Goal: Task Accomplishment & Management: Manage account settings

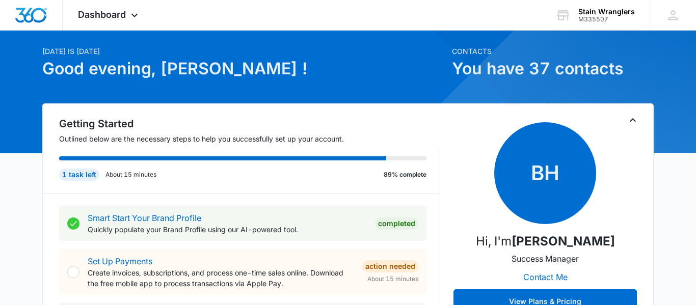
scroll to position [57, 0]
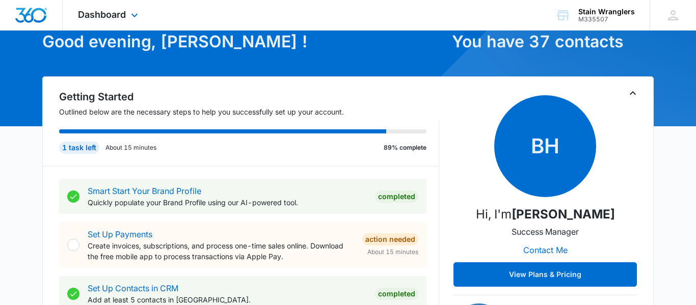
drag, startPoint x: 112, startPoint y: 4, endPoint x: 107, endPoint y: 8, distance: 5.8
click at [109, 7] on div "Dashboard Apps Reputation Websites Forms CRM Email Social Payments POS Content …" at bounding box center [109, 15] width 93 height 30
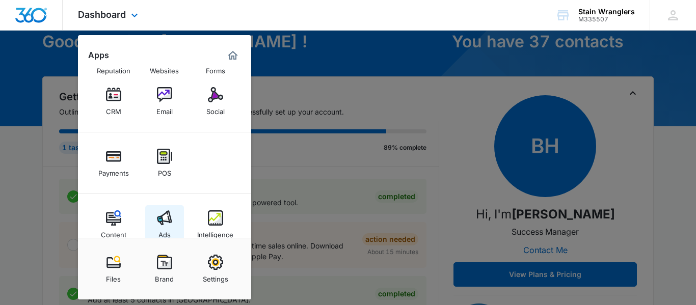
scroll to position [51, 0]
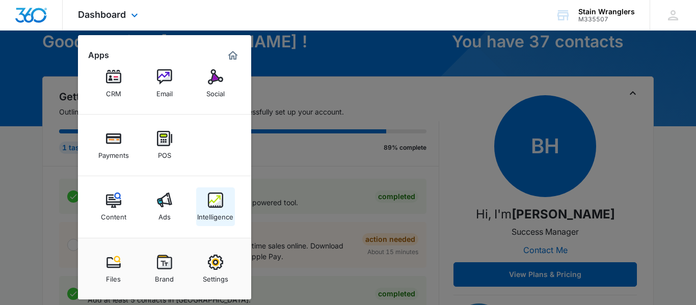
click at [222, 200] on img at bounding box center [215, 200] width 15 height 15
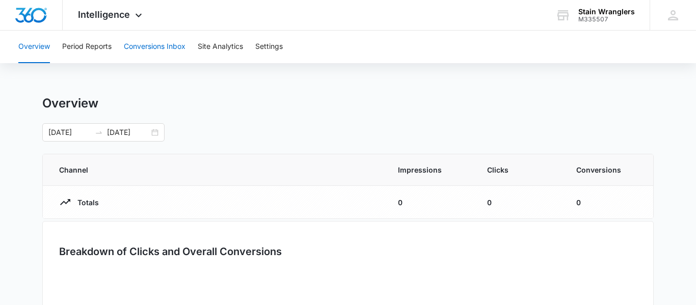
click at [160, 42] on button "Conversions Inbox" at bounding box center [155, 47] width 62 height 33
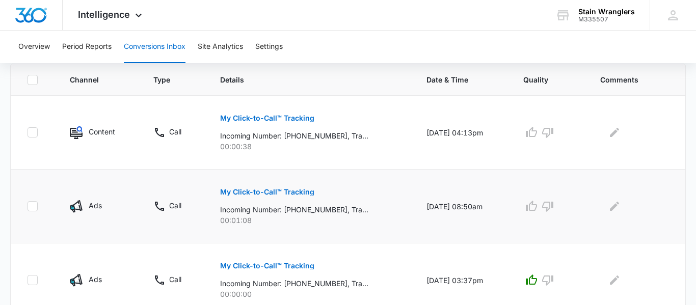
scroll to position [228, 0]
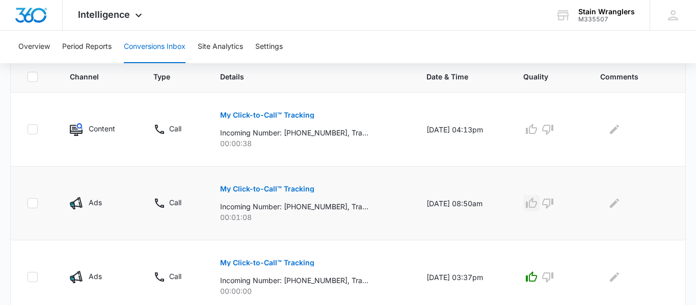
click at [537, 206] on icon "button" at bounding box center [532, 203] width 12 height 12
click at [537, 134] on icon "button" at bounding box center [531, 129] width 11 height 10
click at [96, 205] on p "Ads" at bounding box center [95, 202] width 13 height 11
click at [208, 216] on td "My Click-to-Call™ Tracking Incoming Number: [PHONE_NUMBER], Tracking Number: [P…" at bounding box center [311, 204] width 206 height 74
click at [271, 195] on button "My Click-to-Call™ Tracking" at bounding box center [267, 189] width 94 height 24
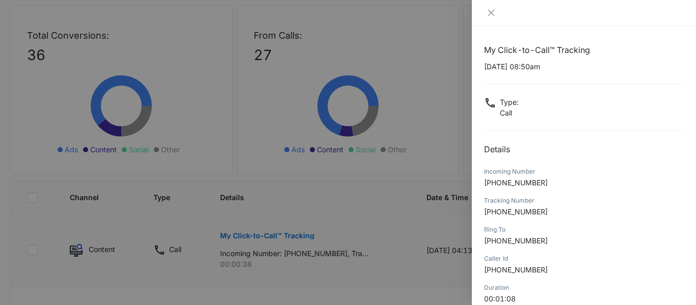
scroll to position [171, 0]
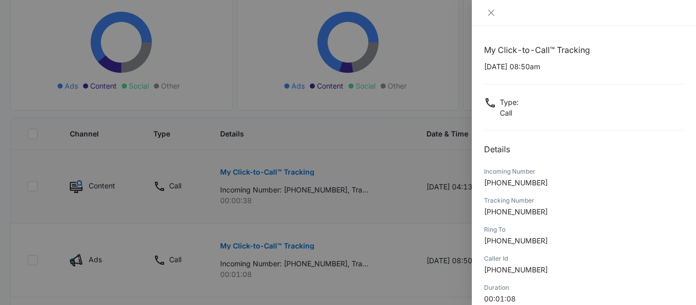
click at [123, 199] on div at bounding box center [348, 152] width 696 height 305
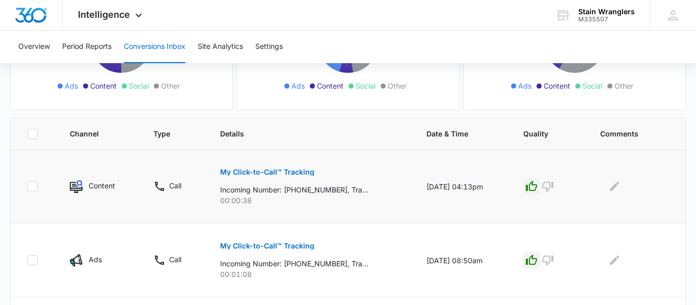
click at [264, 174] on p "My Click-to-Call™ Tracking" at bounding box center [267, 172] width 94 height 7
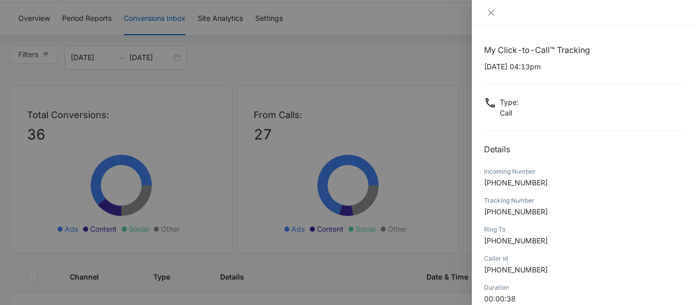
scroll to position [0, 0]
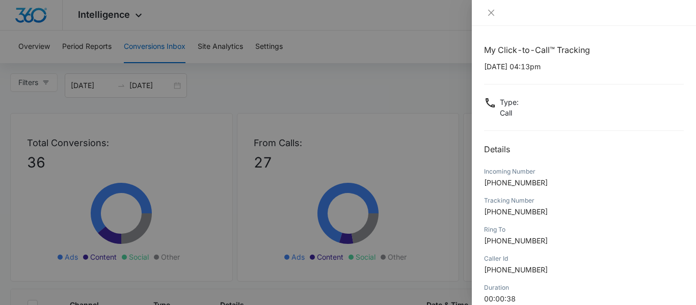
click at [496, 18] on div at bounding box center [584, 13] width 224 height 26
click at [494, 16] on icon "close" at bounding box center [491, 13] width 8 height 8
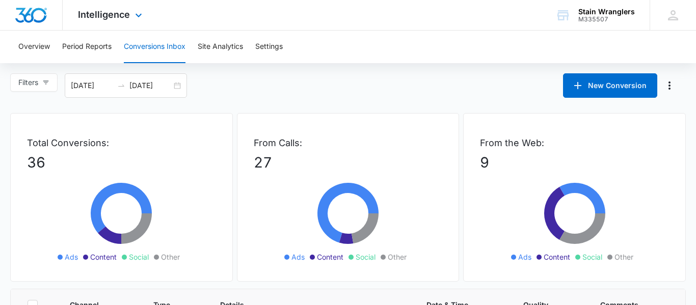
click at [123, 22] on div "Intelligence Apps Reputation Websites Forms CRM Email Social Payments POS Conte…" at bounding box center [111, 15] width 97 height 30
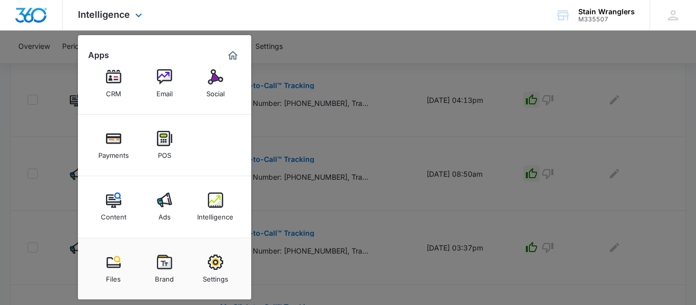
scroll to position [343, 0]
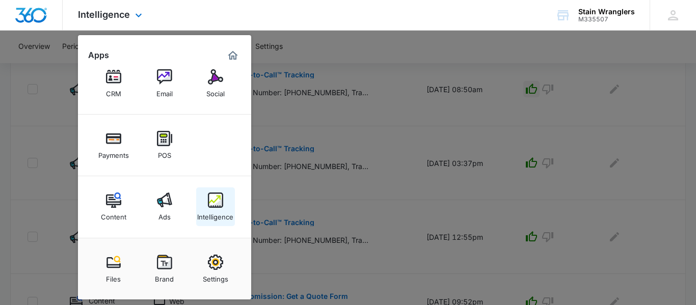
click at [222, 199] on img at bounding box center [215, 200] width 15 height 15
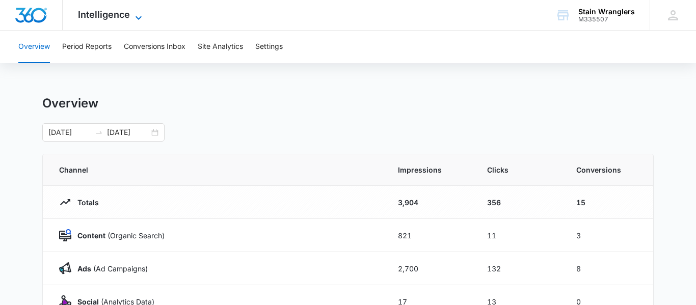
click at [133, 12] on icon at bounding box center [139, 18] width 12 height 12
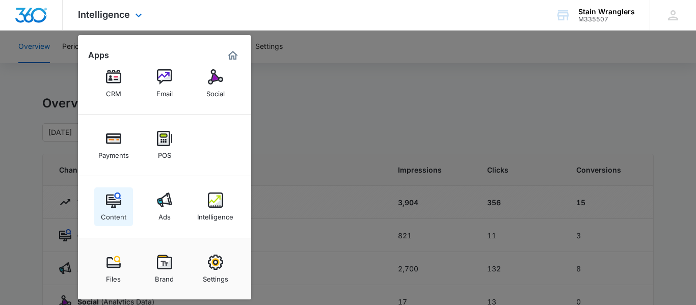
click at [102, 210] on div "Content" at bounding box center [113, 214] width 25 height 13
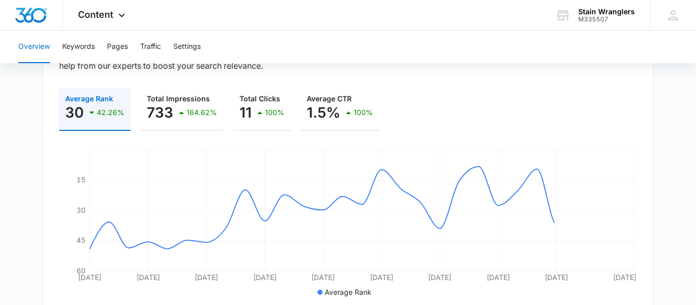
scroll to position [114, 0]
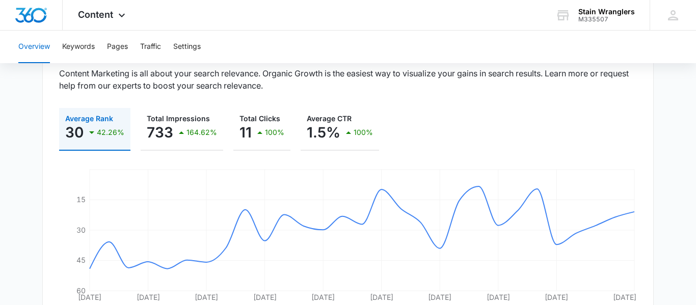
click at [93, 134] on icon "button" at bounding box center [92, 132] width 12 height 12
click at [109, 132] on p "42.26%" at bounding box center [111, 132] width 28 height 7
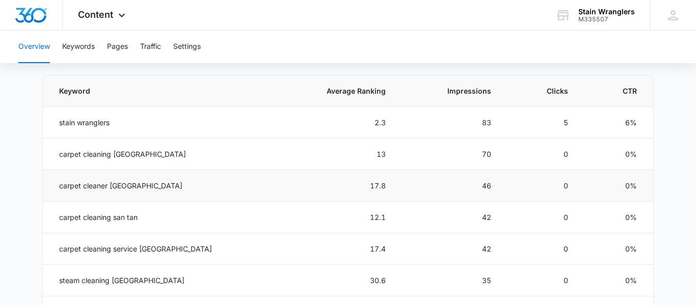
scroll to position [457, 0]
